Goal: Task Accomplishment & Management: Manage account settings

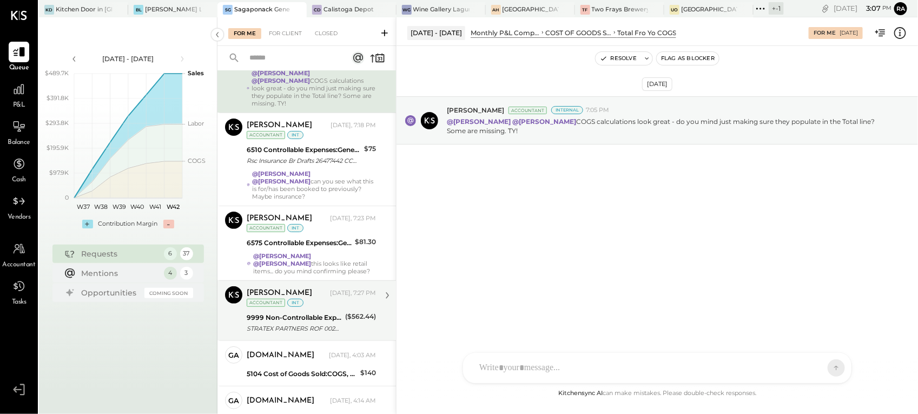
scroll to position [116, 0]
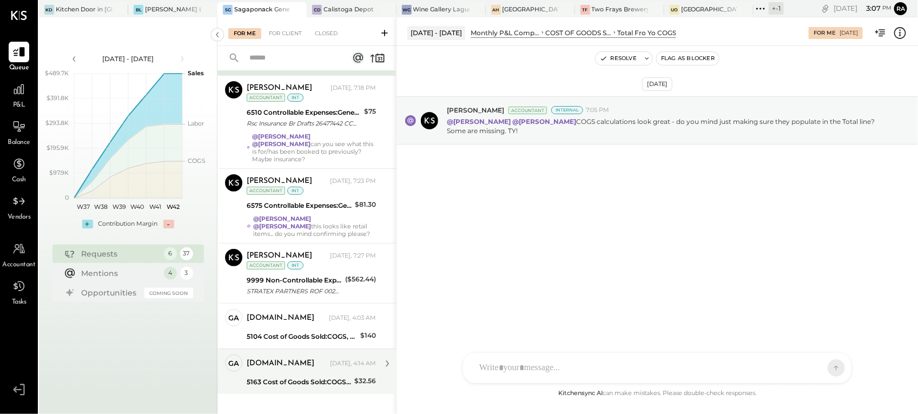
click at [309, 300] on div "[DOMAIN_NAME]" at bounding box center [287, 363] width 81 height 11
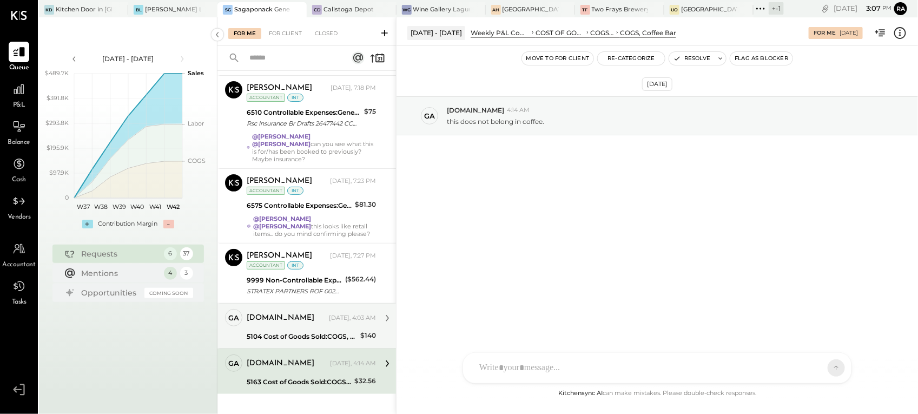
click at [306, 300] on div "[DOMAIN_NAME] [DATE], 4:03 AM" at bounding box center [311, 317] width 129 height 15
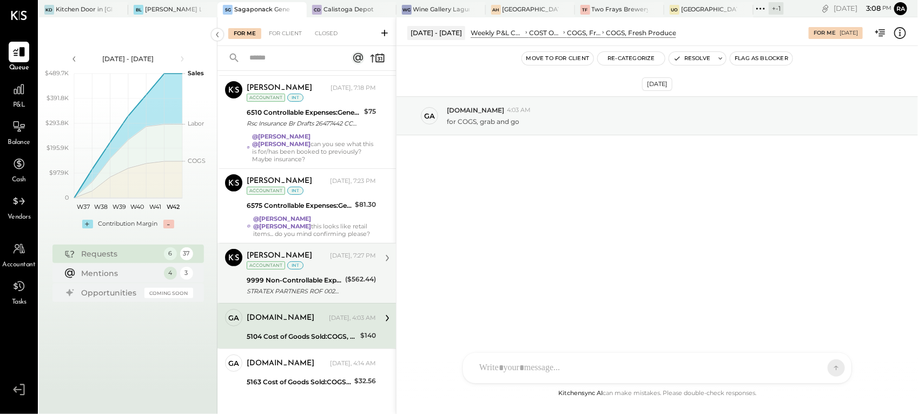
click at [306, 275] on div "9999 Non-Controllable Expenses:Other Income and Expenses:To Be Classified P&L" at bounding box center [294, 280] width 95 height 11
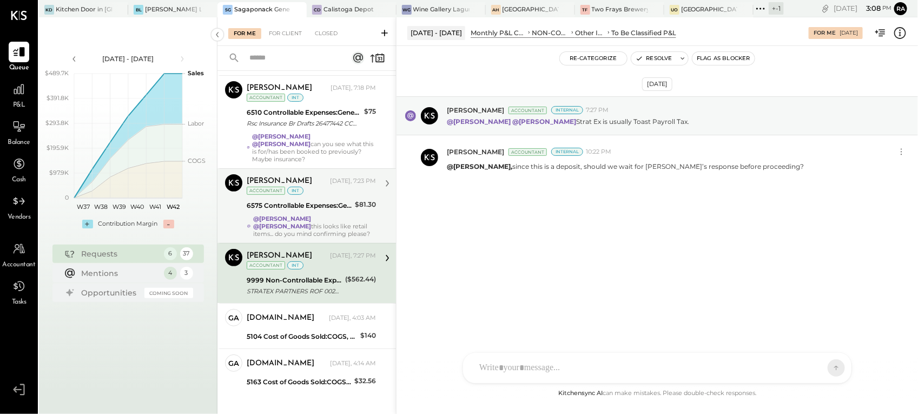
click at [314, 215] on div "@[PERSON_NAME] @[PERSON_NAME] this looks like retail items... do you mind confi…" at bounding box center [314, 226] width 123 height 23
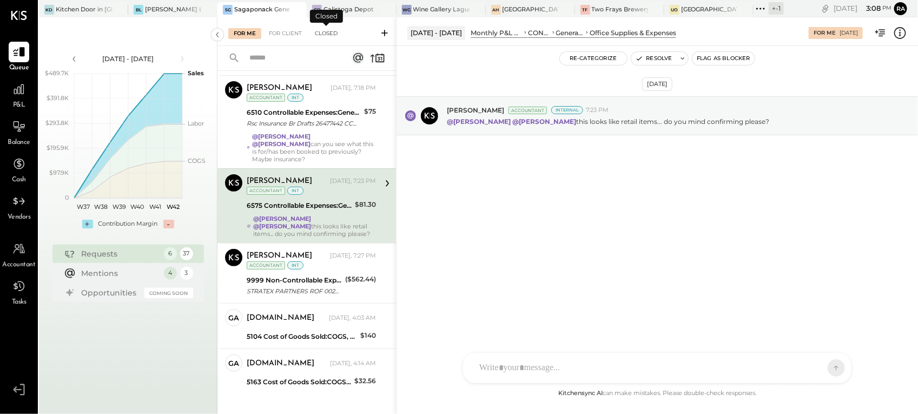
click at [315, 30] on div "Closed" at bounding box center [326, 33] width 34 height 11
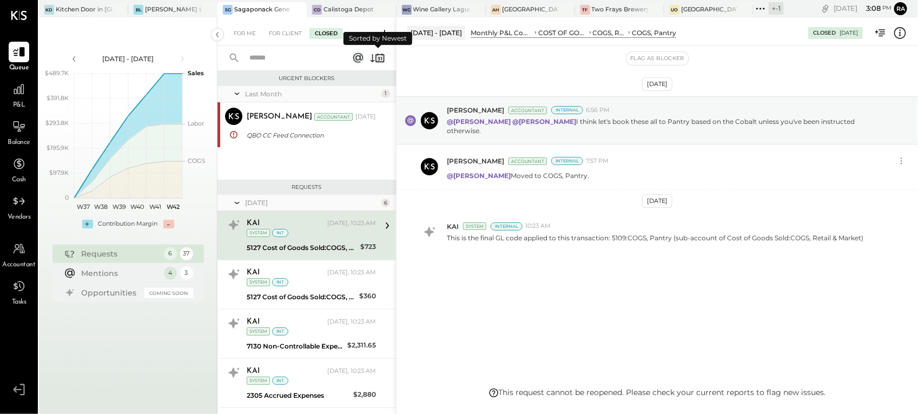
click at [375, 57] on icon at bounding box center [377, 57] width 15 height 15
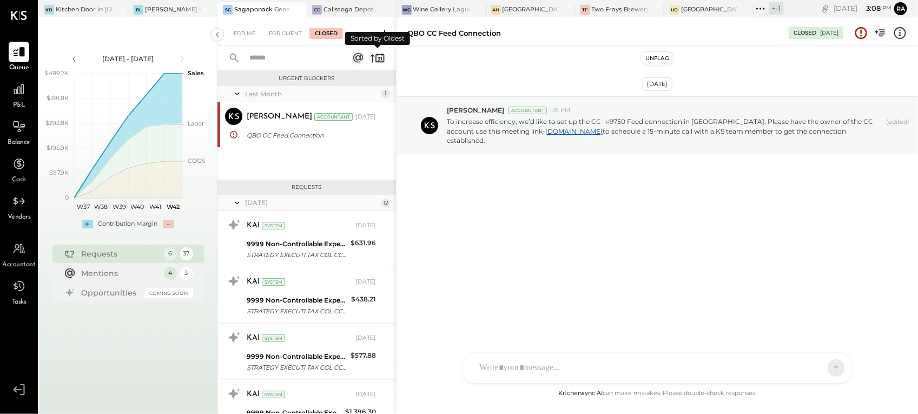
click at [375, 57] on icon at bounding box center [377, 57] width 15 height 15
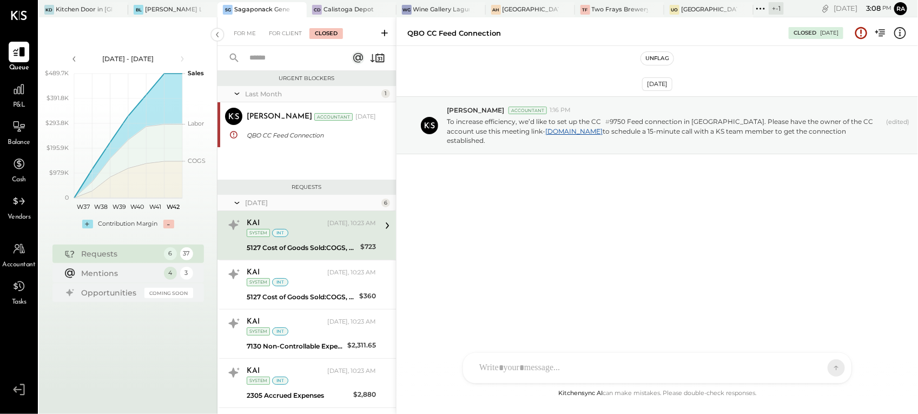
click at [306, 230] on div "KAI [DATE], 10:23 AM System int" at bounding box center [311, 227] width 129 height 22
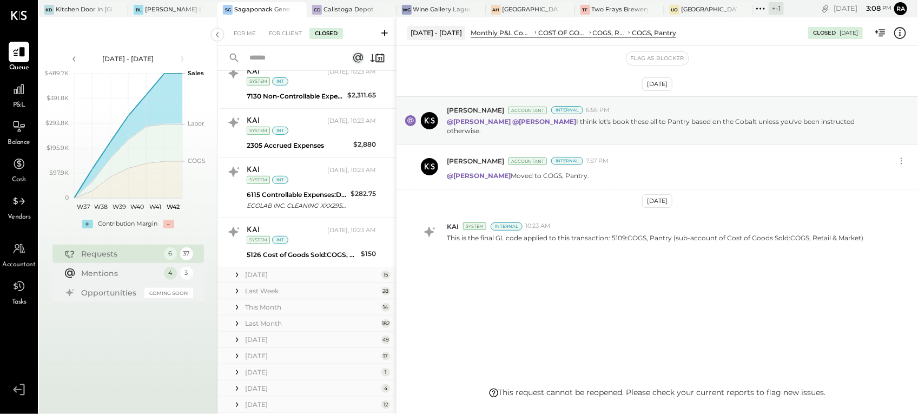
scroll to position [270, 0]
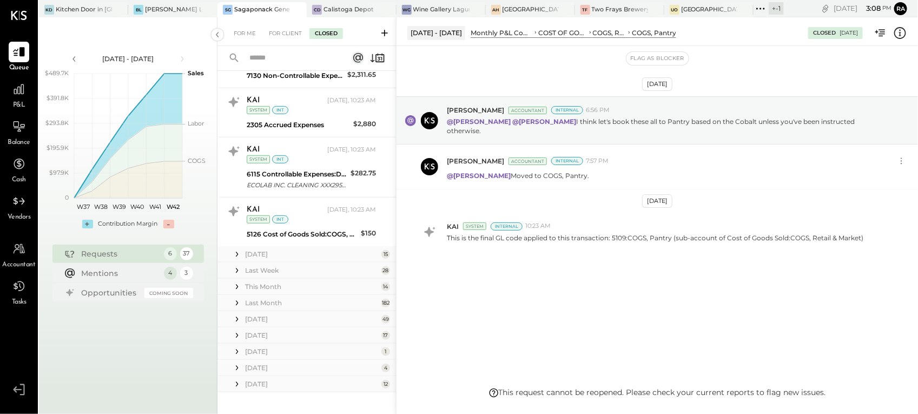
click at [306, 255] on div "[DATE]" at bounding box center [312, 253] width 134 height 9
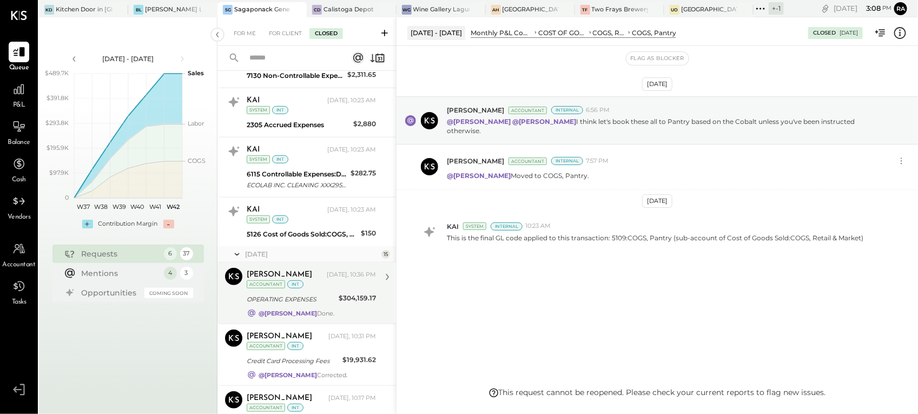
click at [316, 300] on div "OPERATING EXPENSES" at bounding box center [291, 299] width 89 height 11
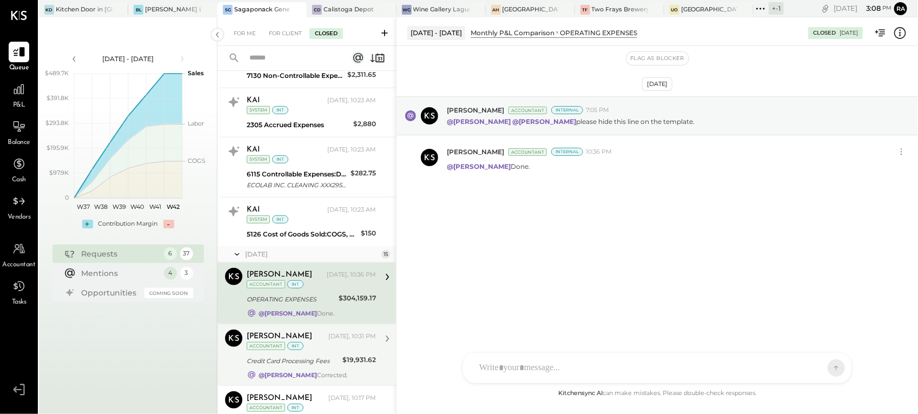
click at [316, 300] on div "[PERSON_NAME] [DATE], 10:31 PM" at bounding box center [311, 336] width 129 height 11
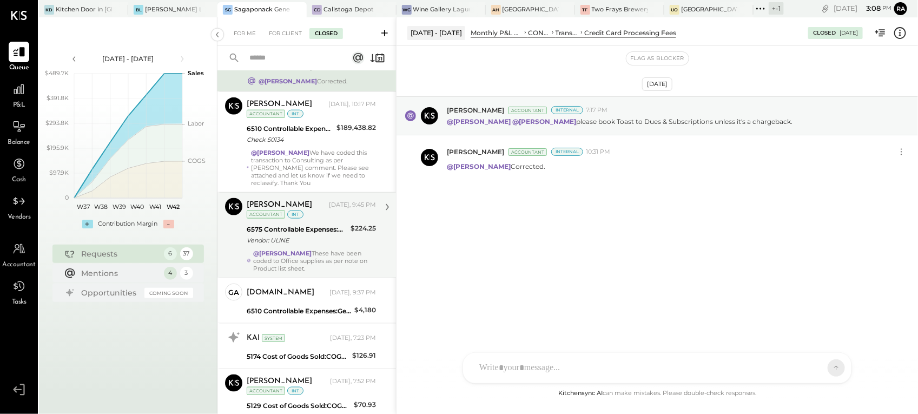
scroll to position [609, 0]
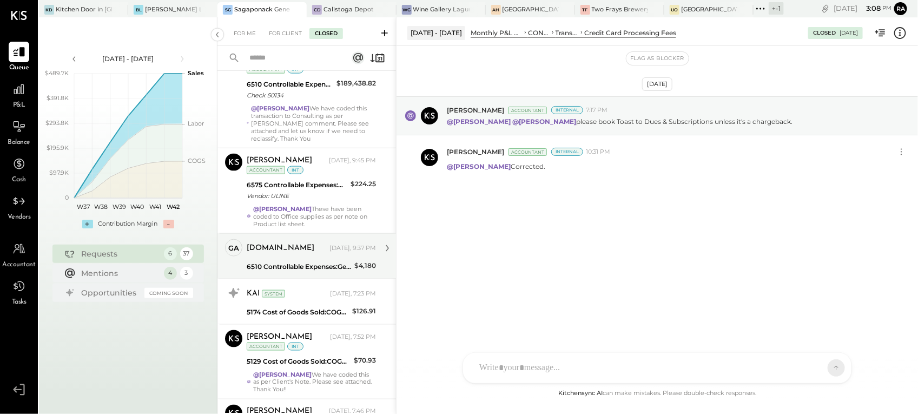
click at [322, 263] on div "[DOMAIN_NAME] [DATE], 9:37 PM 6510 Controllable Expenses:General & Administrati…" at bounding box center [311, 256] width 129 height 34
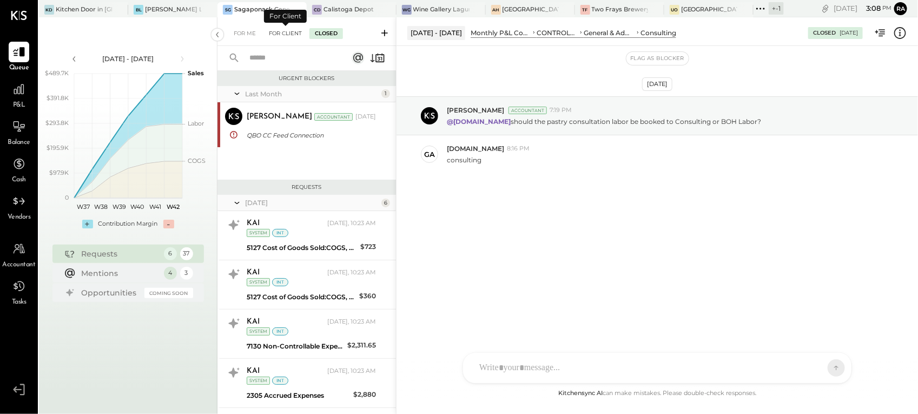
click at [282, 36] on div "For Client" at bounding box center [285, 33] width 44 height 11
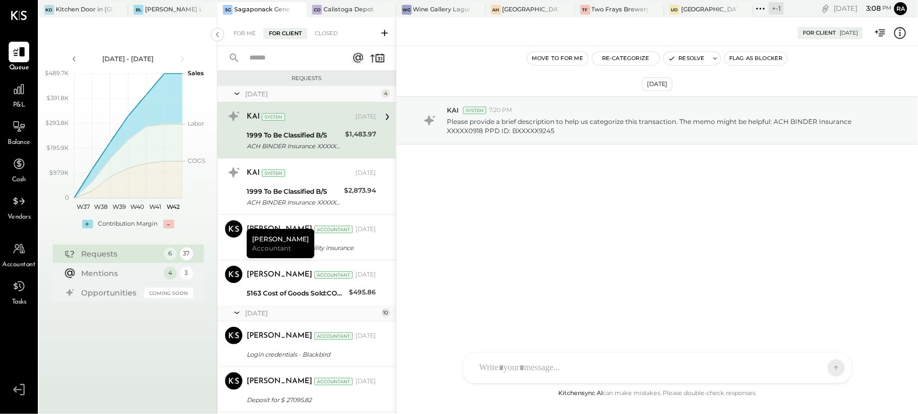
click at [123, 253] on div "Requests" at bounding box center [120, 253] width 77 height 11
click at [252, 36] on div "For Me" at bounding box center [244, 33] width 33 height 11
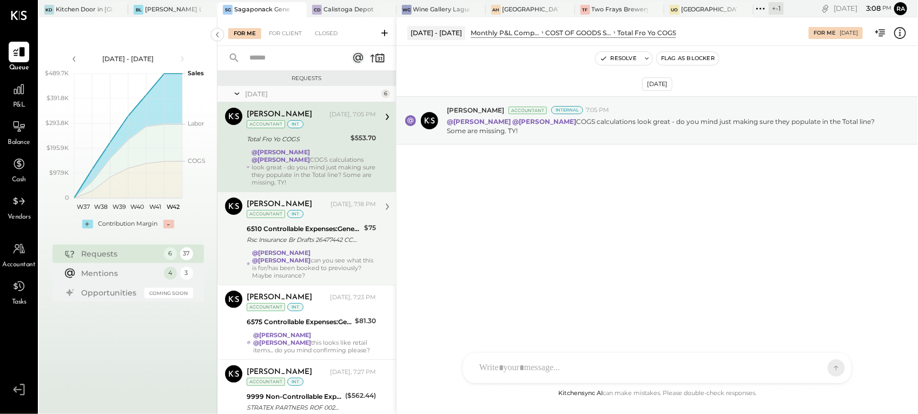
click at [331, 223] on div "6510 Controllable Expenses:General & Administrative Expenses:Consulting" at bounding box center [304, 228] width 114 height 11
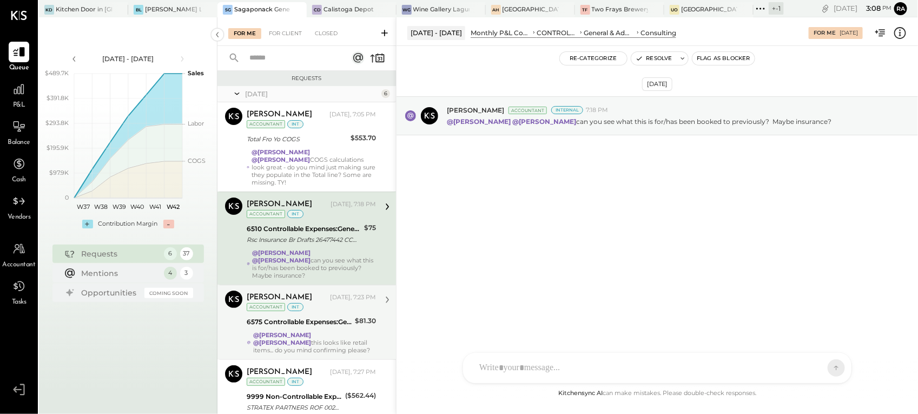
click at [312, 300] on strong "@[PERSON_NAME]" at bounding box center [282, 343] width 58 height 8
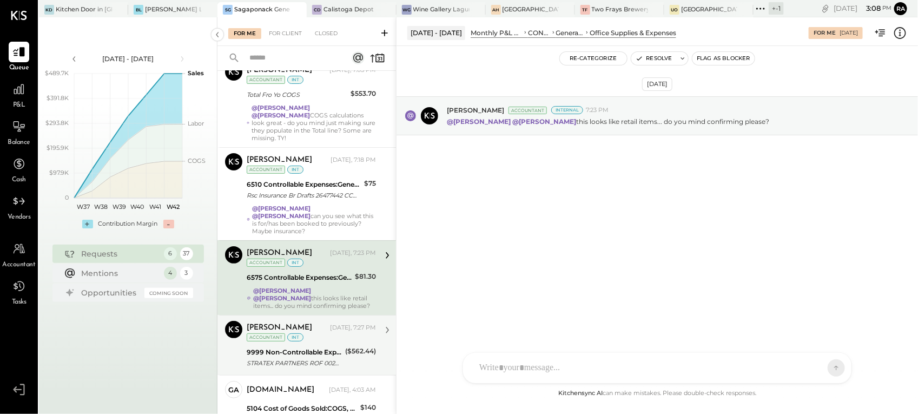
scroll to position [68, 0]
